Goal: Task Accomplishment & Management: Manage account settings

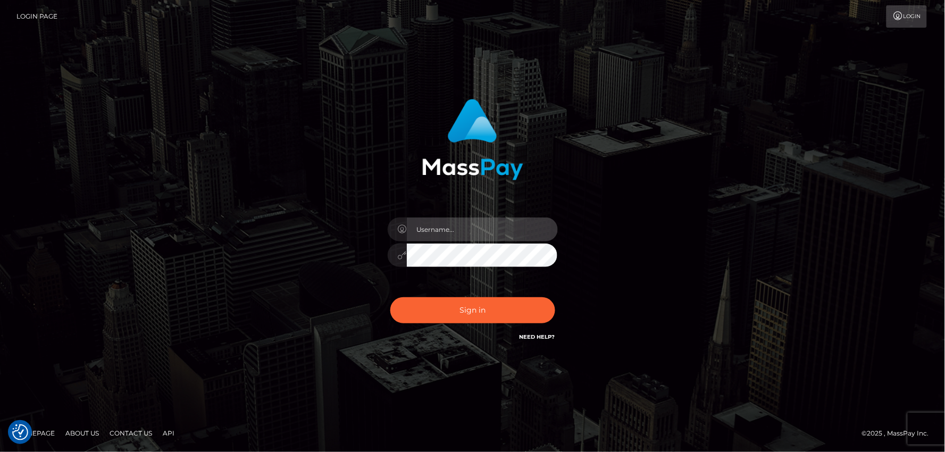
click at [443, 226] on input "text" at bounding box center [482, 229] width 151 height 24
type input "mdemassi"
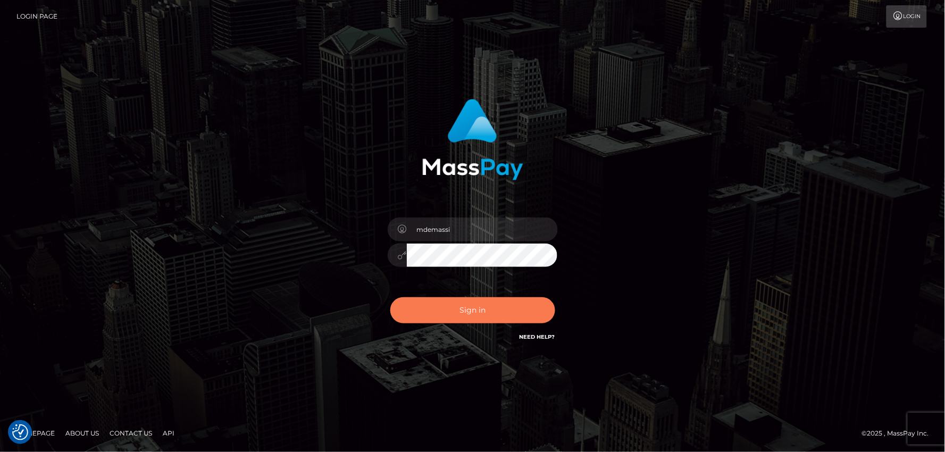
click at [464, 302] on button "Sign in" at bounding box center [472, 310] width 165 height 26
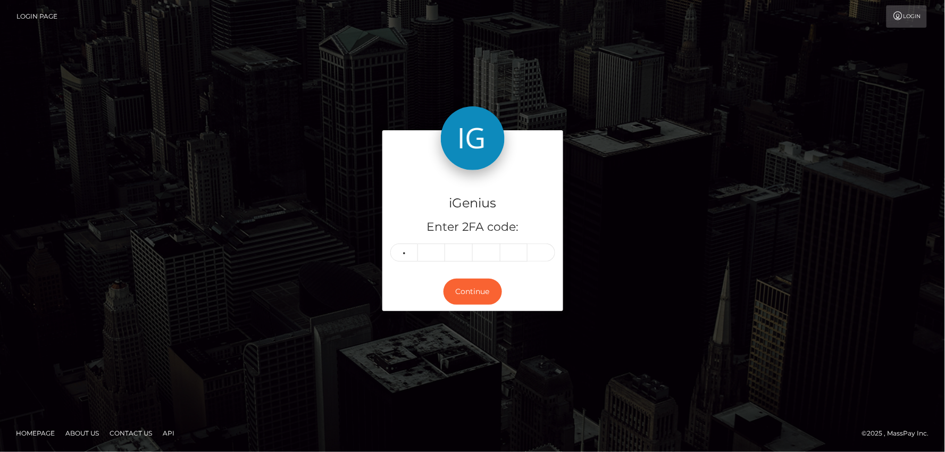
type input "7"
type input "0"
type input "5"
type input "8"
type input "0"
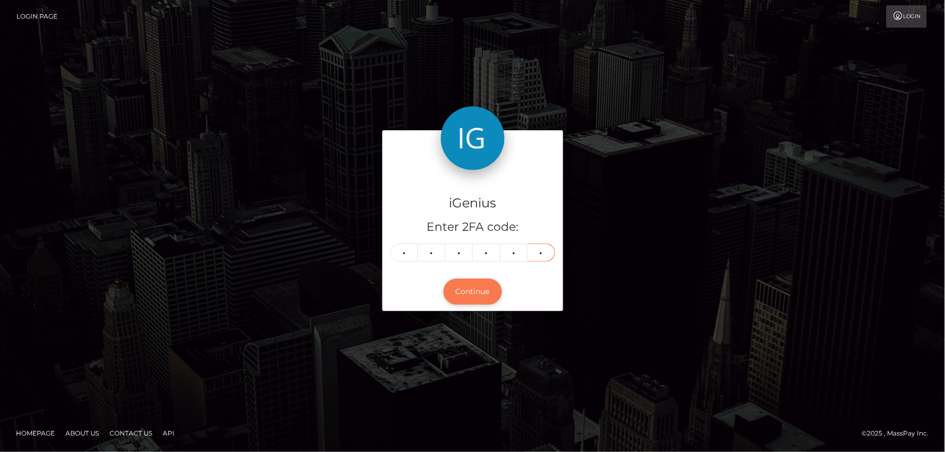
type input "0"
click at [465, 291] on button "Continue" at bounding box center [472, 292] width 58 height 26
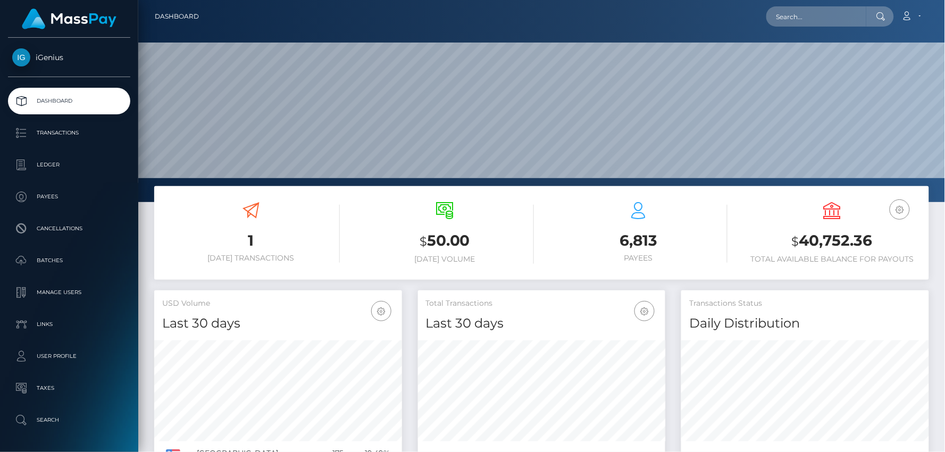
scroll to position [188, 248]
